Goal: Information Seeking & Learning: Learn about a topic

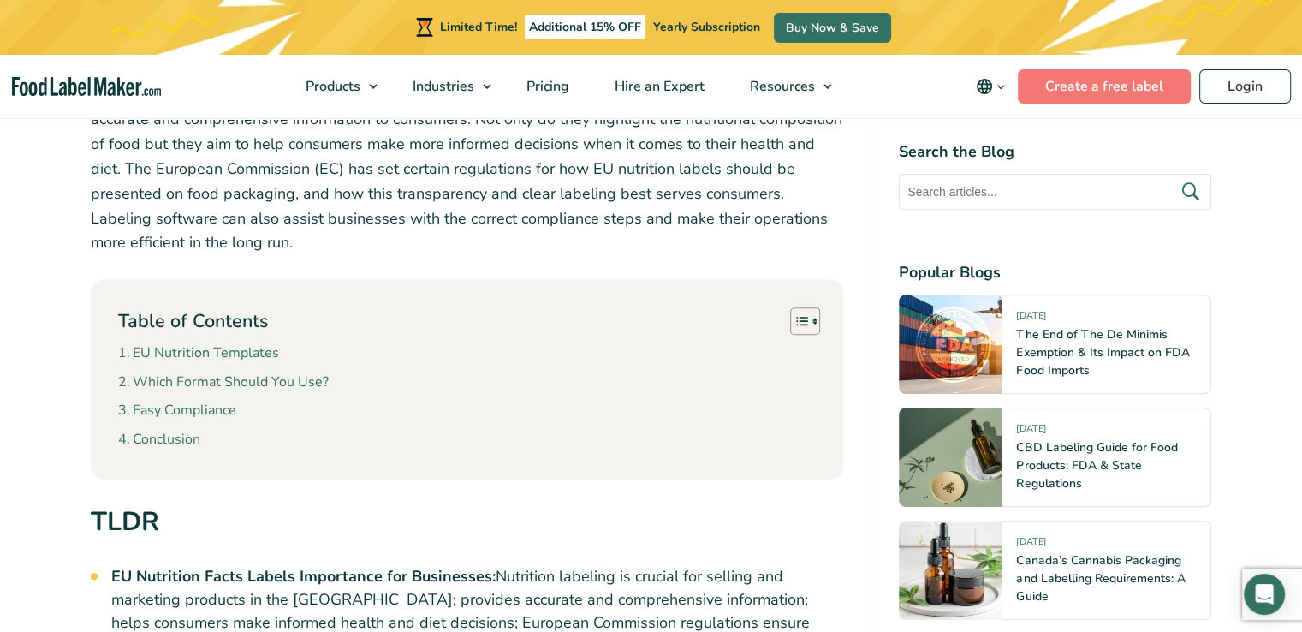
scroll to position [771, 0]
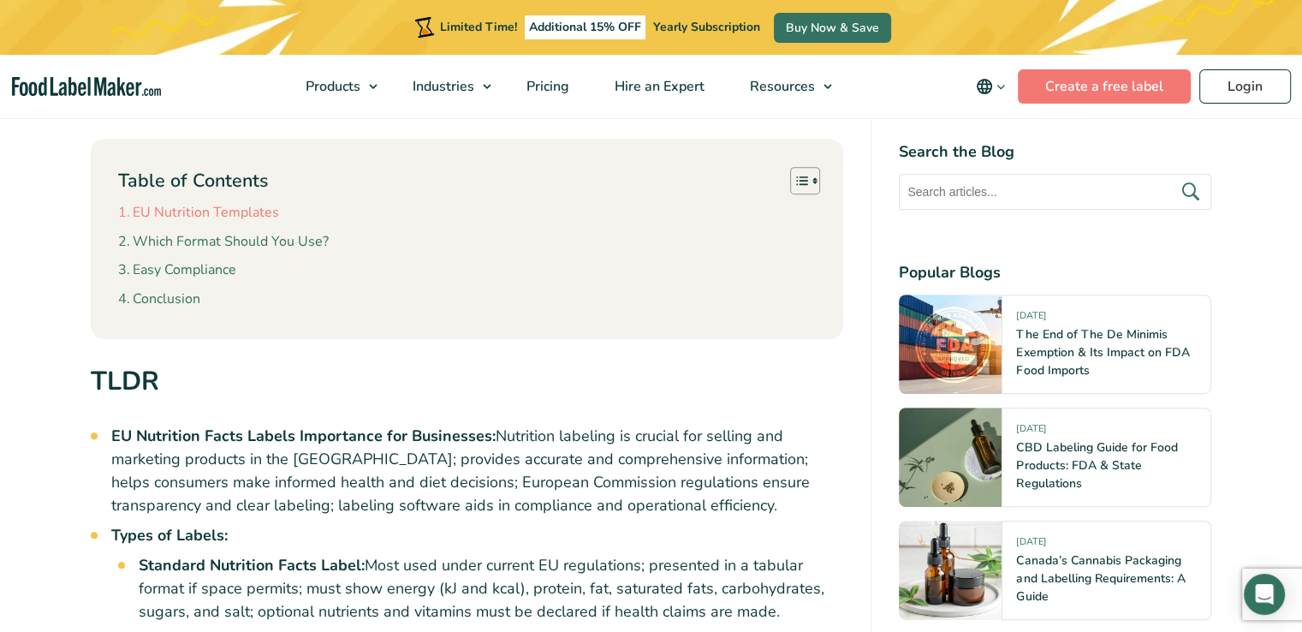
click at [249, 203] on link "EU Nutrition Templates" at bounding box center [198, 213] width 161 height 22
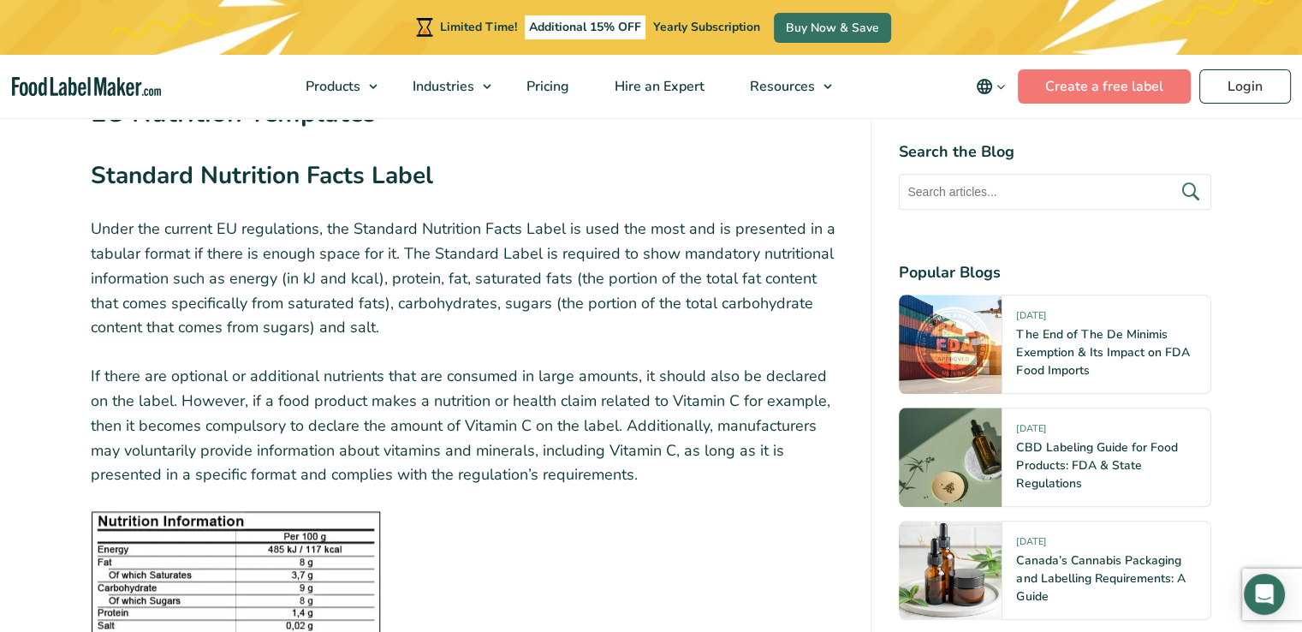
scroll to position [1581, 0]
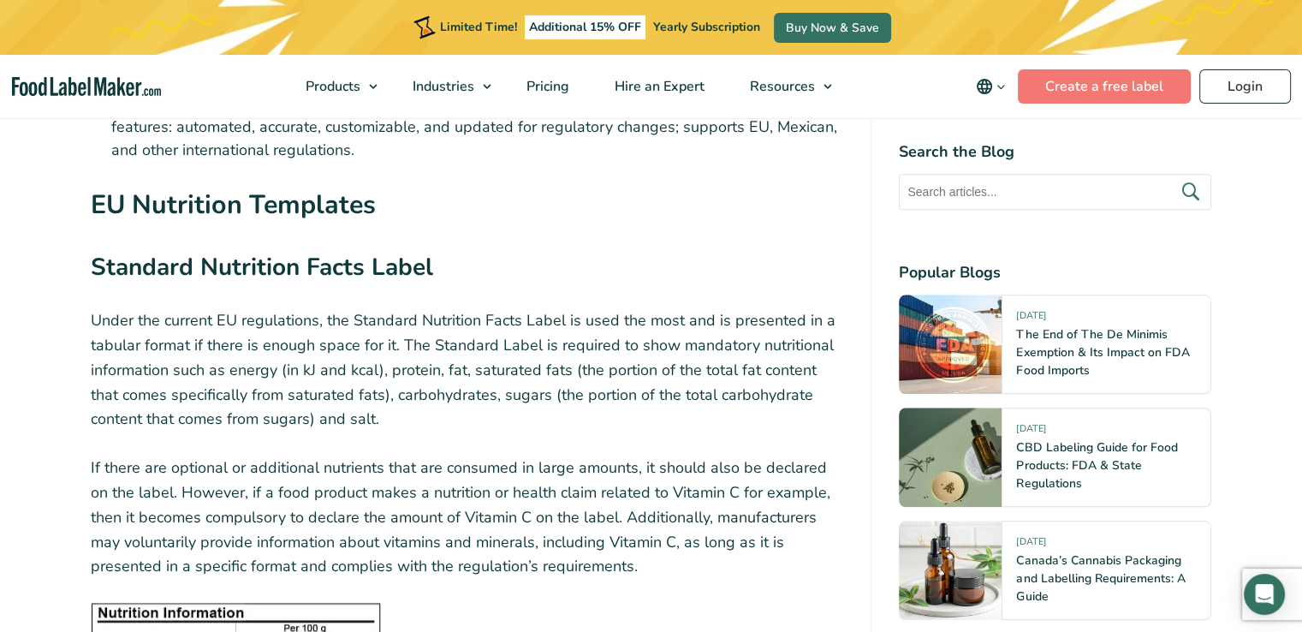
click at [325, 415] on p "Under the current EU regulations, the Standard Nutrition Facts Label is used th…" at bounding box center [467, 369] width 753 height 123
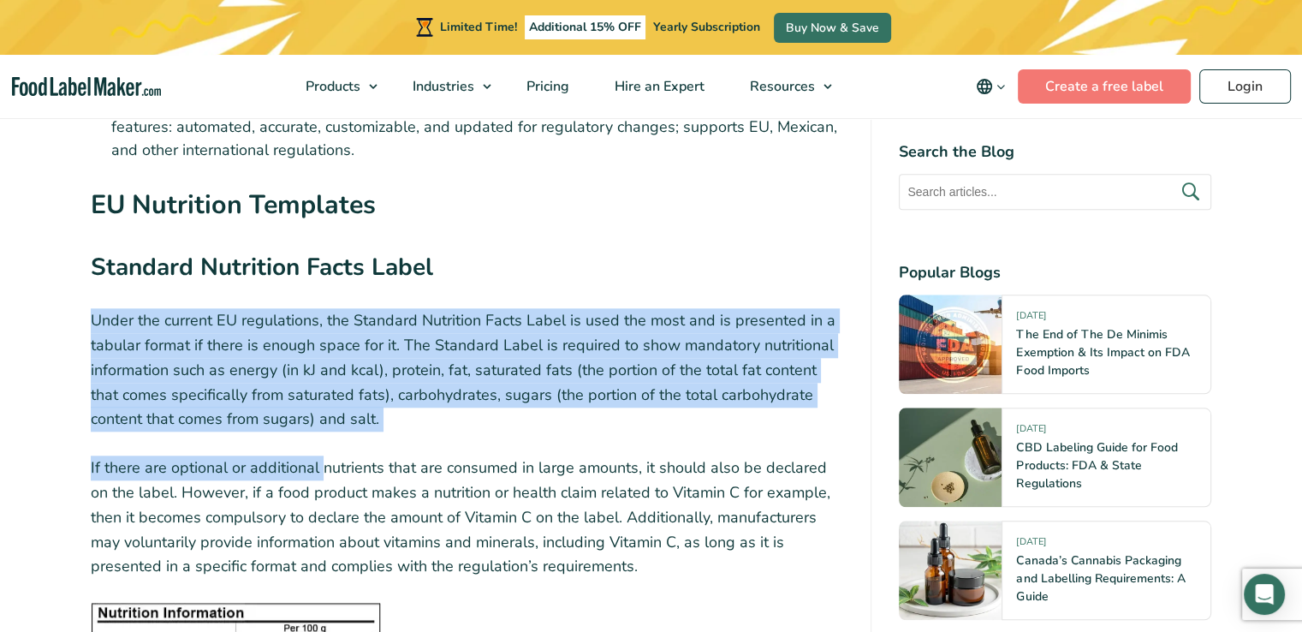
drag, startPoint x: 92, startPoint y: 322, endPoint x: 322, endPoint y: 422, distance: 250.4
click at [323, 427] on p "Under the current EU regulations, the Standard Nutrition Facts Label is used th…" at bounding box center [467, 369] width 753 height 123
copy p "Under the current EU regulations, the Standard Nutrition Facts Label is used th…"
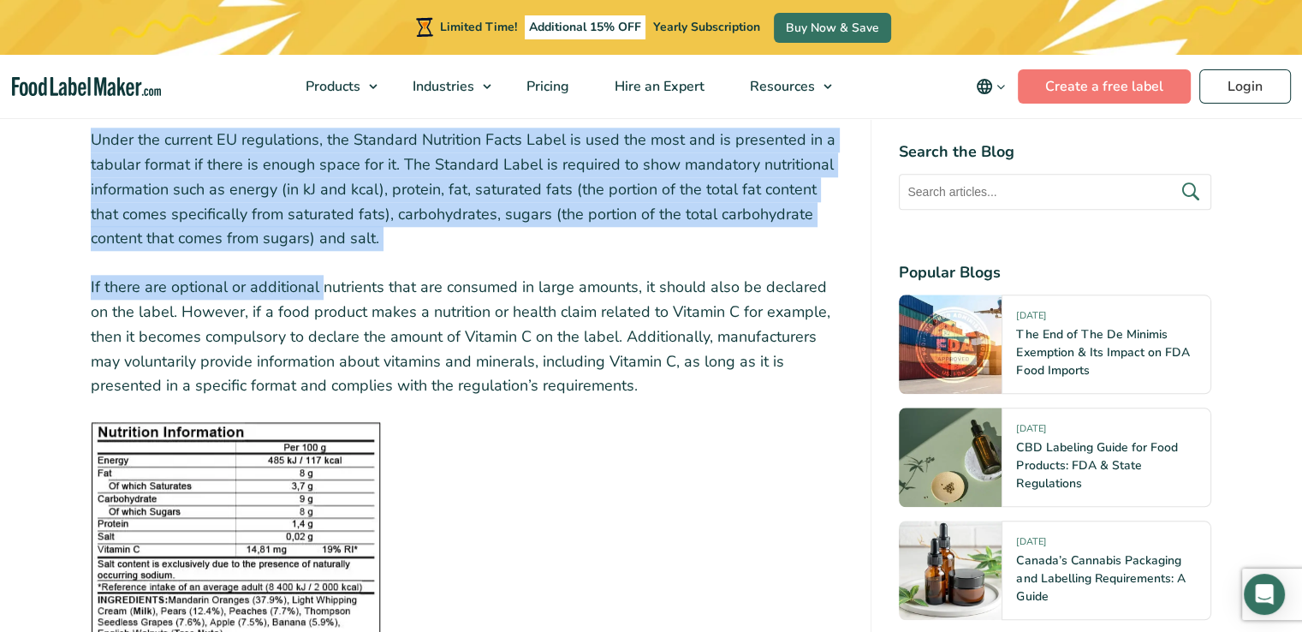
scroll to position [1837, 0]
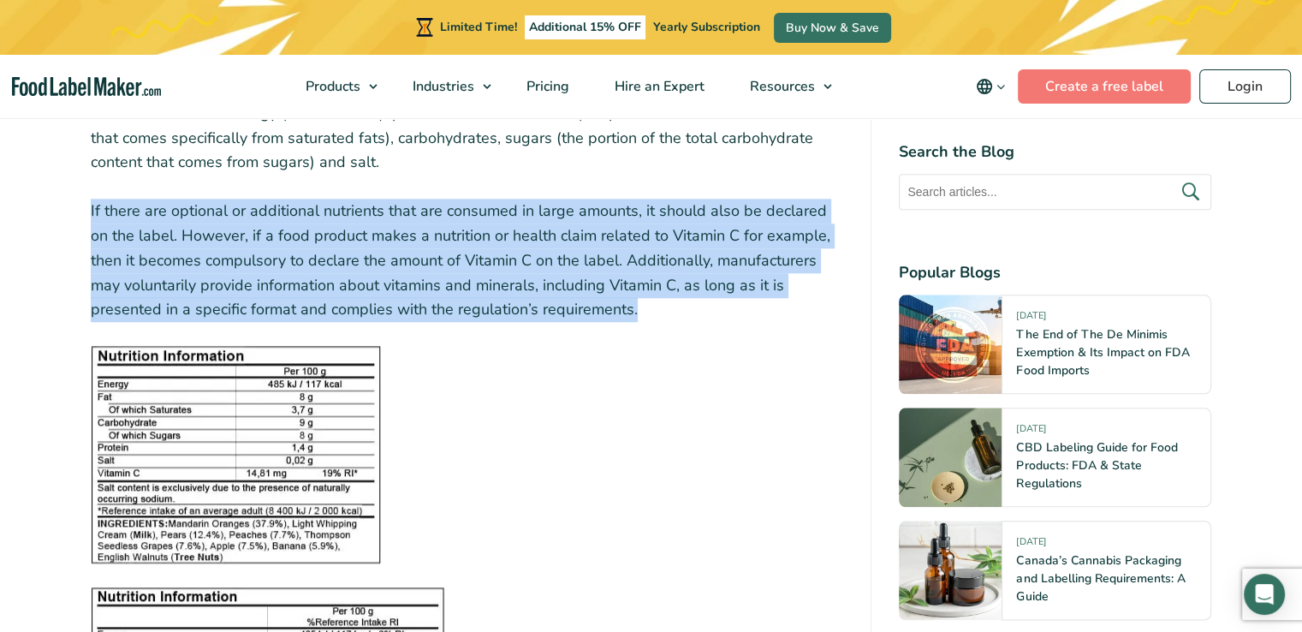
drag, startPoint x: 90, startPoint y: 211, endPoint x: 556, endPoint y: 310, distance: 476.3
click at [556, 310] on p "If there are optional or additional nutrients that are consumed in large amount…" at bounding box center [467, 260] width 753 height 123
copy p "If there are optional or additional nutrients that are consumed in large amount…"
